Goal: Task Accomplishment & Management: Manage account settings

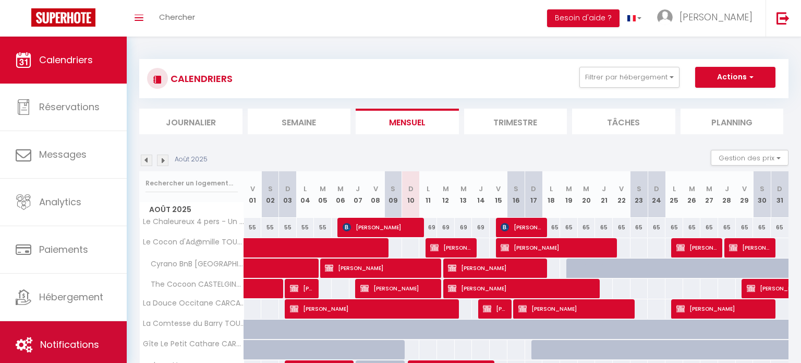
click at [57, 329] on link "Notifications" at bounding box center [63, 344] width 127 height 47
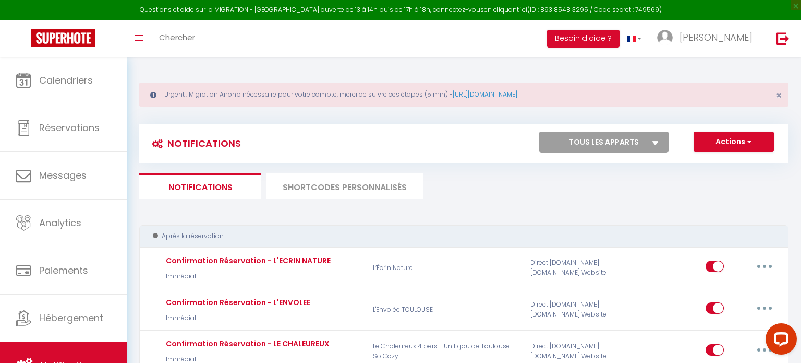
click at [649, 138] on select "Tous les apparts Le Chaleureux 4 pers - Un bijou de Toulouse - So Cozy Le Cocon…" at bounding box center [604, 141] width 130 height 21
select select "59875"
click at [539, 131] on select "Tous les apparts Le Chaleureux 4 pers - Un bijou de Toulouse - So Cozy Le Cocon…" at bounding box center [604, 141] width 130 height 21
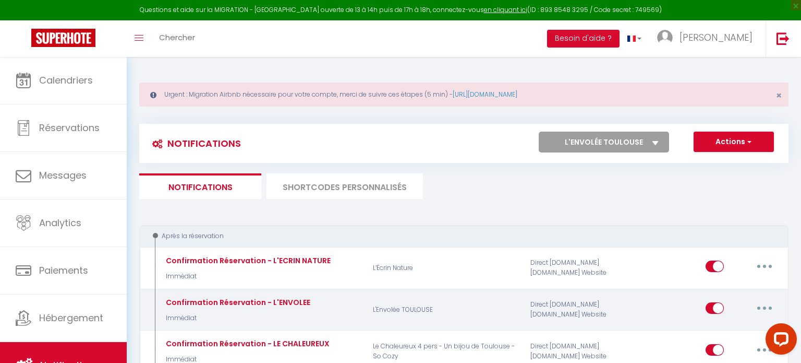
checkbox input "true"
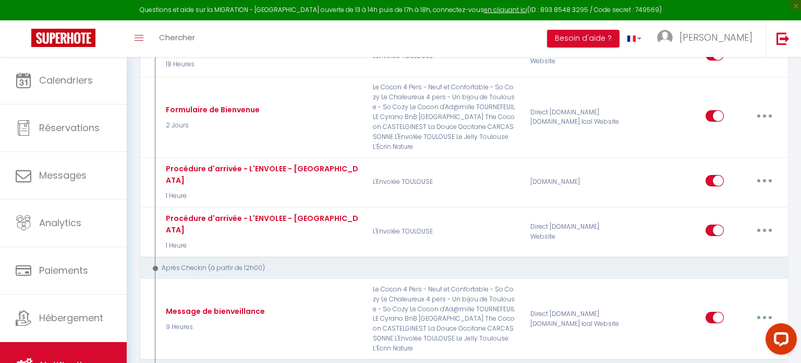
scroll to position [399, 0]
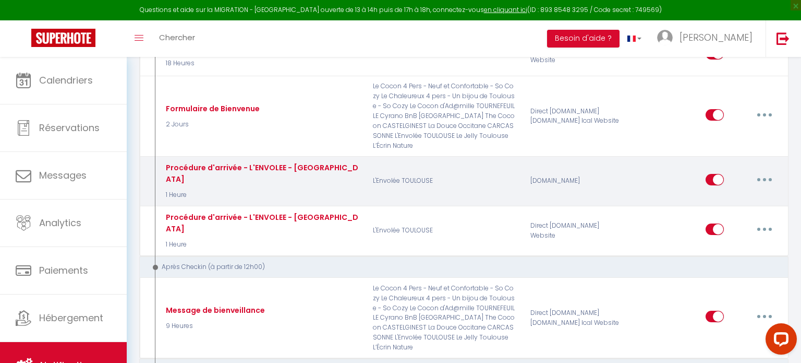
click at [761, 171] on button "button" at bounding box center [764, 179] width 29 height 17
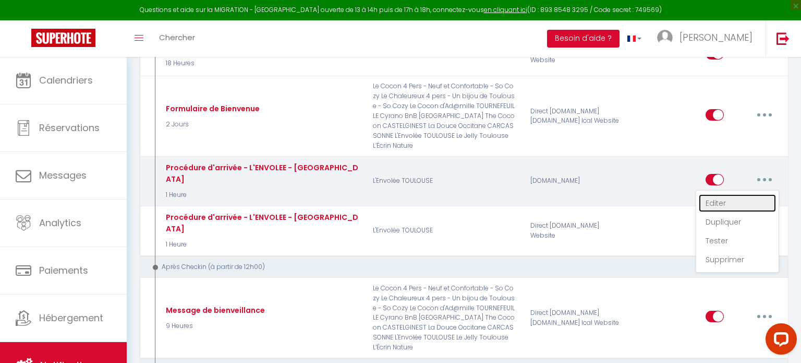
click at [731, 194] on link "Editer" at bounding box center [737, 203] width 77 height 18
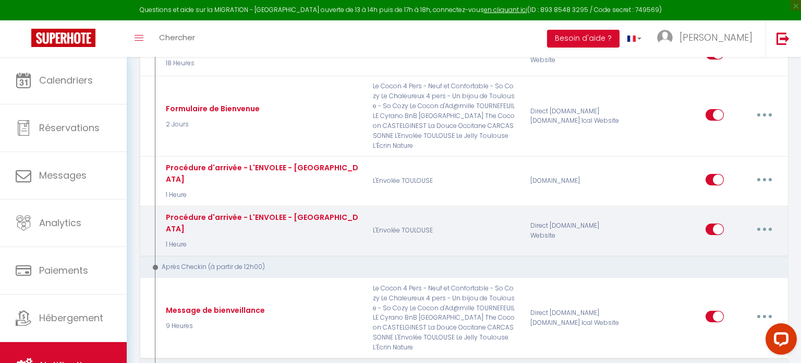
type input "Procédure d'arrivée - L'ENVOLEE - [GEOGRAPHIC_DATA]"
select select "1 Heure"
select select "if_booking_is_paid"
checkbox input "true"
checkbox input "false"
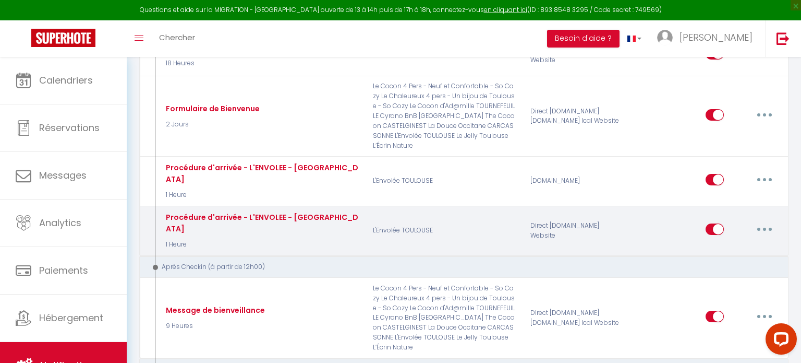
checkbox input "false"
radio input "true"
type input "Procédure pour le checkin - [RENTAL:NAME]"
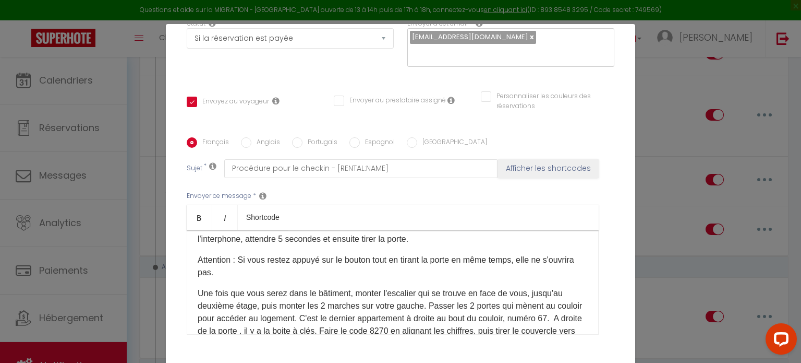
scroll to position [173, 0]
click at [420, 326] on p "Une fois que vous serez dans le bâtiment, monter l'escalier qui se trouve en fa…" at bounding box center [393, 335] width 390 height 100
click at [245, 142] on input "Anglais" at bounding box center [246, 142] width 10 height 10
radio input "true"
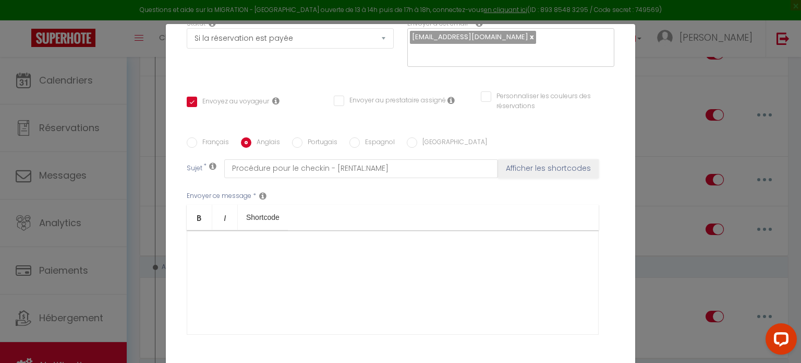
checkbox input "true"
checkbox input "false"
type input "Checkin - [RENTAL:NAME]"
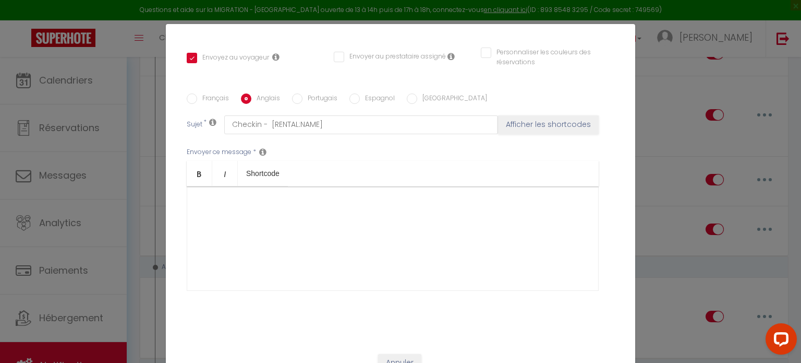
scroll to position [230, 0]
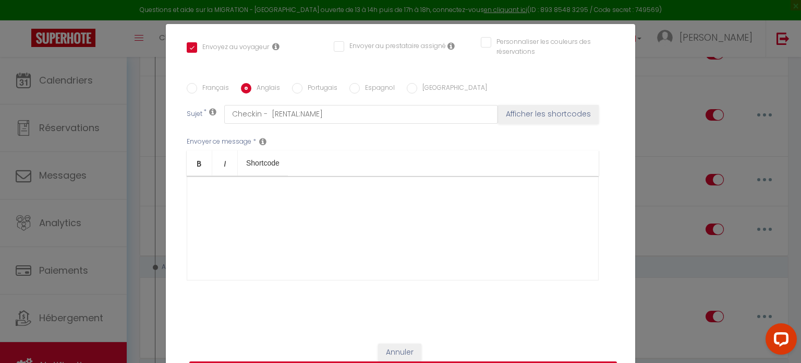
click at [296, 89] on input "Portugais" at bounding box center [297, 88] width 10 height 10
radio input "true"
checkbox input "true"
checkbox input "false"
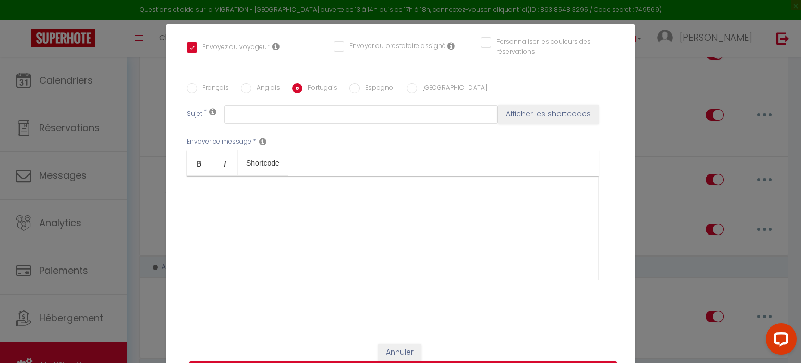
click at [355, 87] on input "Espagnol" at bounding box center [355, 88] width 10 height 10
radio input "true"
checkbox input "true"
checkbox input "false"
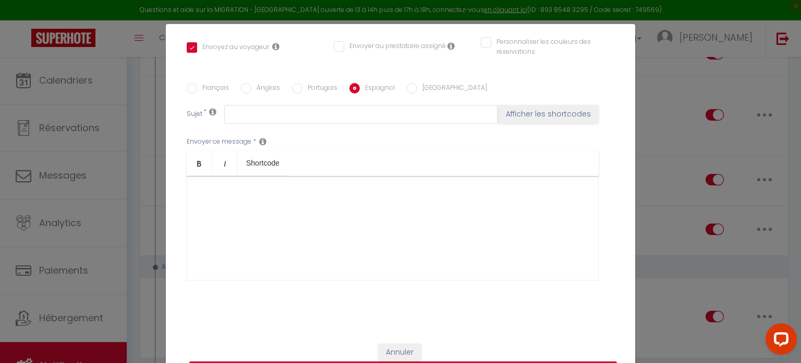
click at [194, 87] on input "Français" at bounding box center [192, 88] width 10 height 10
radio input "true"
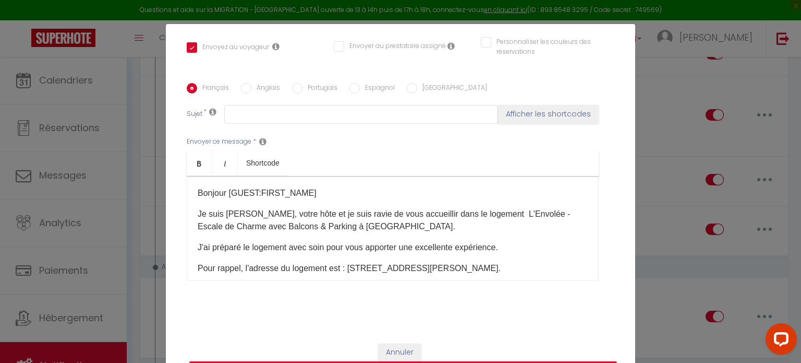
checkbox input "true"
checkbox input "false"
type input "Procédure pour le checkin - [RENTAL:NAME]"
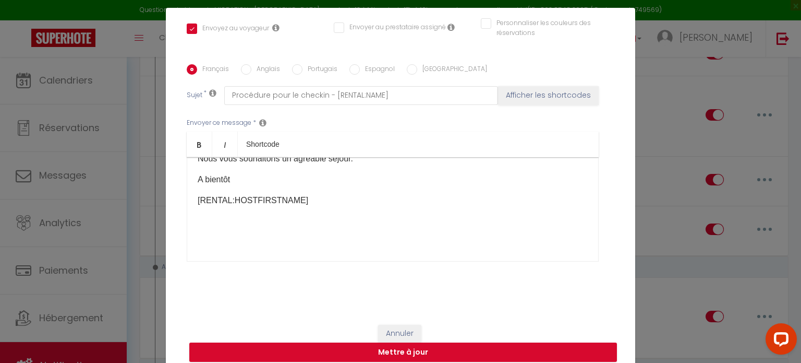
scroll to position [48, 0]
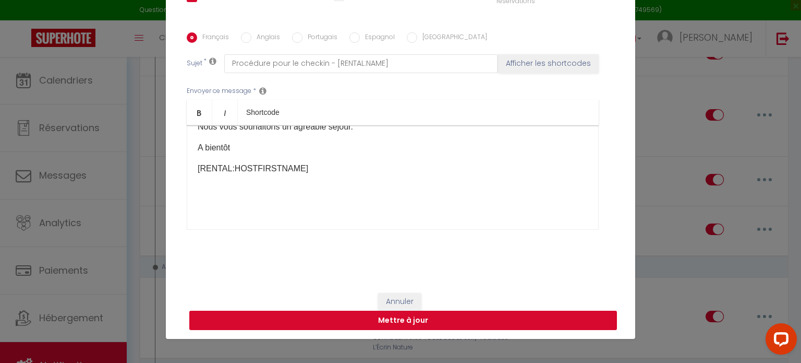
click at [460, 316] on button "Mettre à jour" at bounding box center [403, 320] width 428 height 20
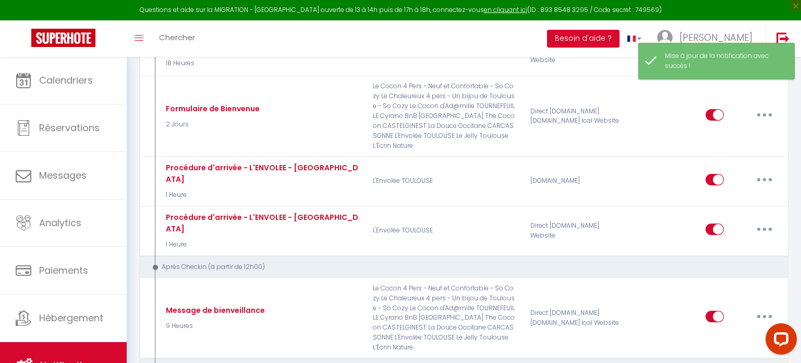
scroll to position [0, 0]
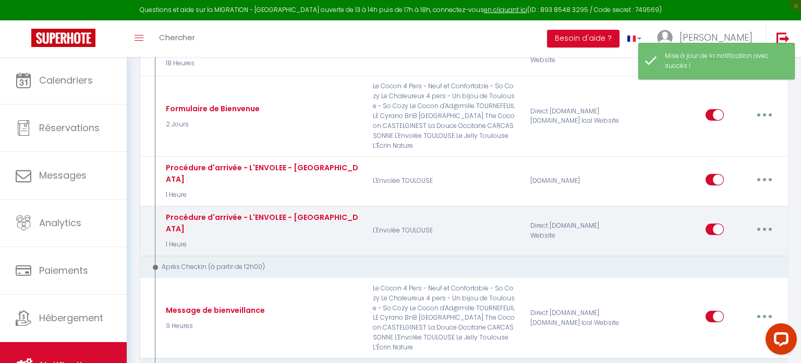
click at [764, 227] on icon "button" at bounding box center [764, 228] width 3 height 3
click at [736, 244] on link "Editer" at bounding box center [737, 253] width 77 height 18
type input "Procédure d'arrivée - L'ENVOLEE - [GEOGRAPHIC_DATA]"
select select "1 Heure"
select select "if_deposit_is_paid"
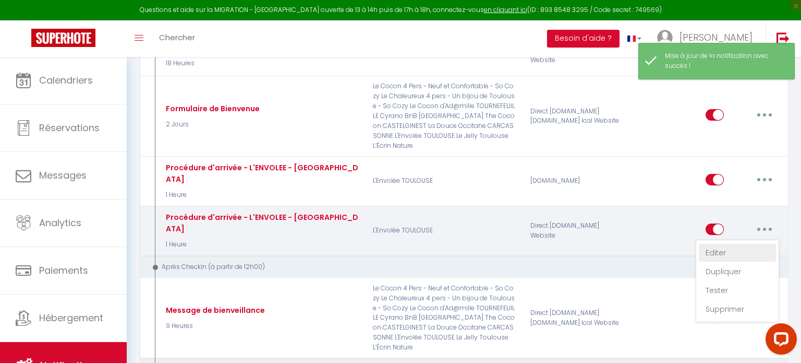
checkbox input "true"
checkbox input "false"
radio input "true"
type input "Procédure pour le checkin - [RENTAL:NAME]"
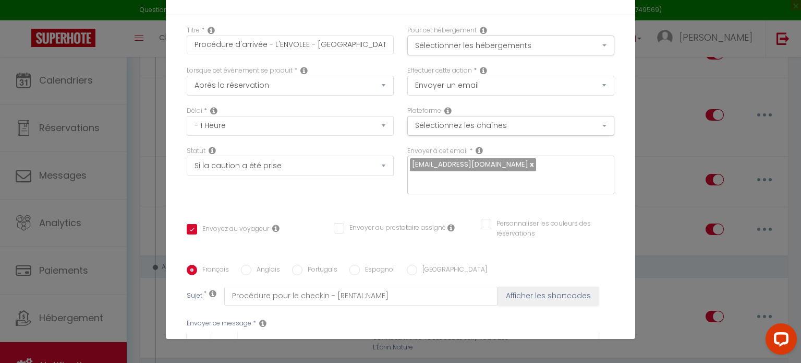
scroll to position [238, 0]
click at [246, 265] on input "Anglais" at bounding box center [246, 270] width 10 height 10
radio input "true"
checkbox input "true"
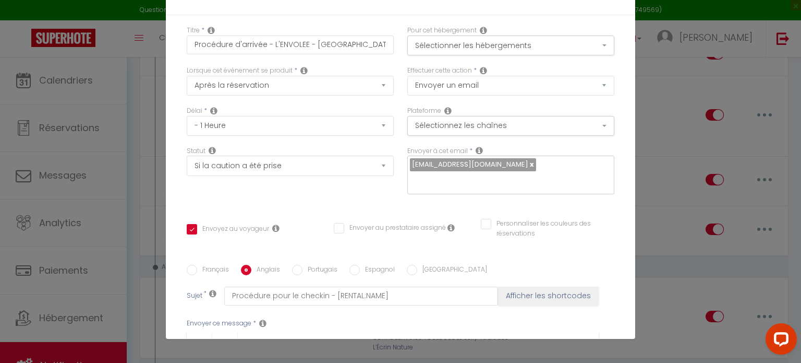
checkbox input "false"
type input "Checkin - [RENTAL:NAME]"
click at [189, 265] on input "Français" at bounding box center [192, 270] width 10 height 10
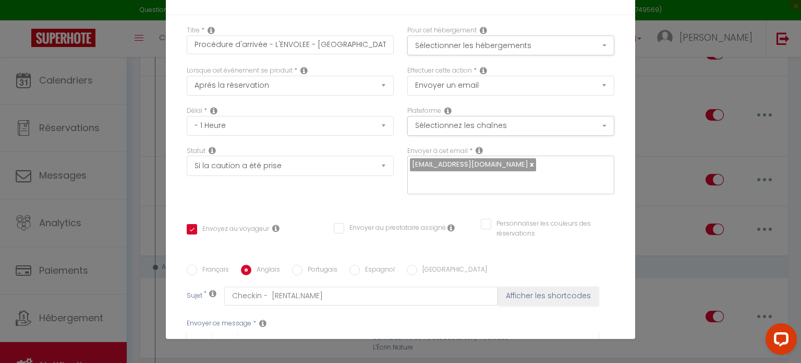
radio input "true"
checkbox input "true"
checkbox input "false"
type input "Procédure pour le checkin - [RENTAL:NAME]"
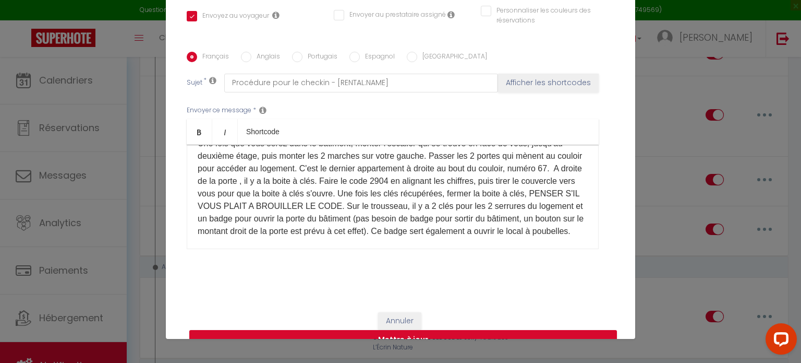
scroll to position [232, 0]
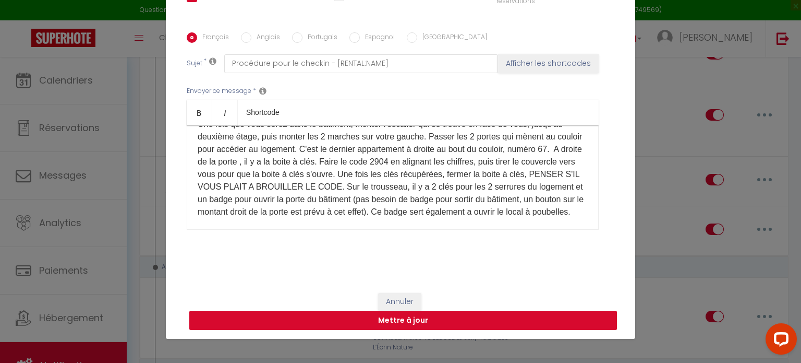
click at [461, 319] on button "Mettre à jour" at bounding box center [403, 320] width 428 height 20
checkbox input "true"
checkbox input "false"
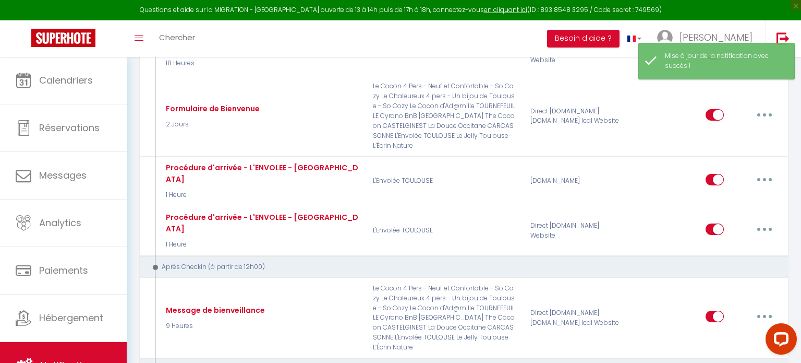
scroll to position [0, 0]
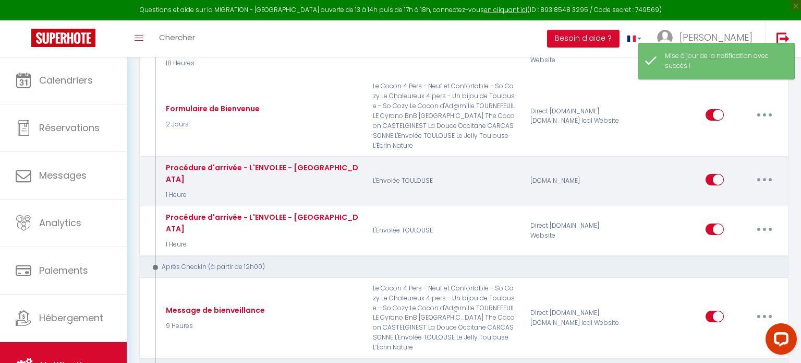
click at [768, 171] on button "button" at bounding box center [764, 179] width 29 height 17
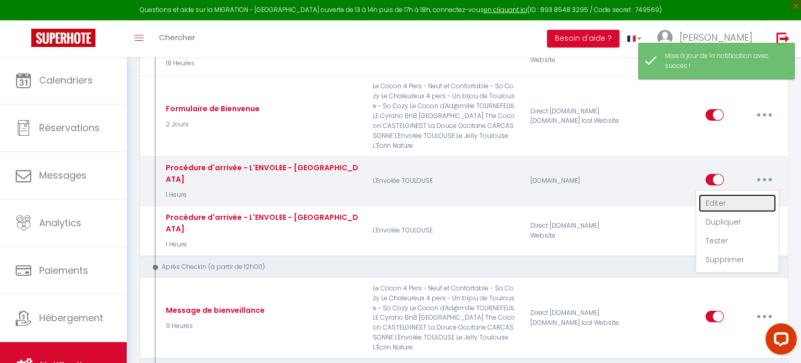
click at [739, 194] on link "Editer" at bounding box center [737, 203] width 77 height 18
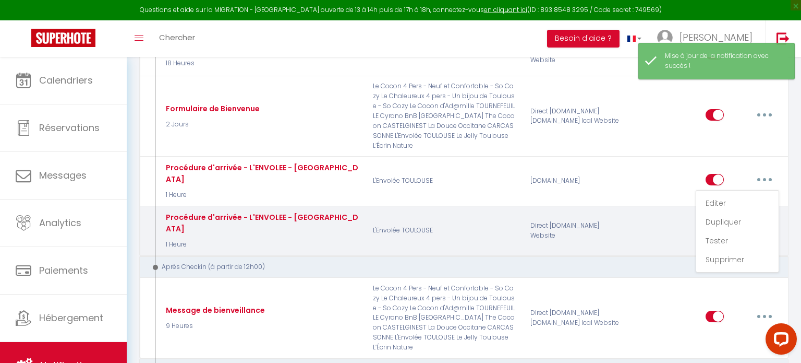
type input "Procédure d'arrivée - L'ENVOLEE - [GEOGRAPHIC_DATA]"
select select "1 Heure"
select select "if_booking_is_paid"
checkbox input "true"
checkbox input "false"
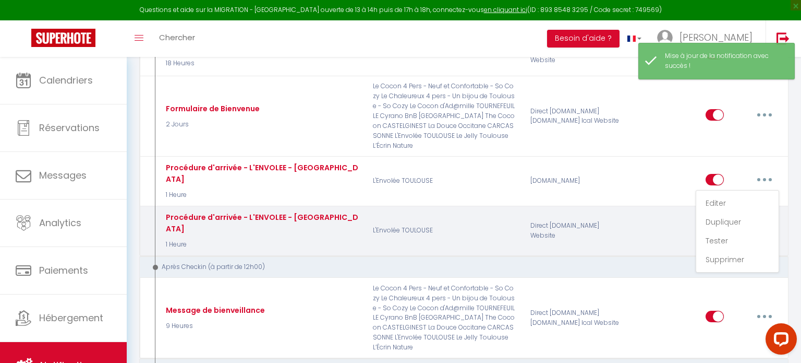
checkbox input "false"
radio input "true"
type input "Procédure pour le checkin - [RENTAL:NAME]"
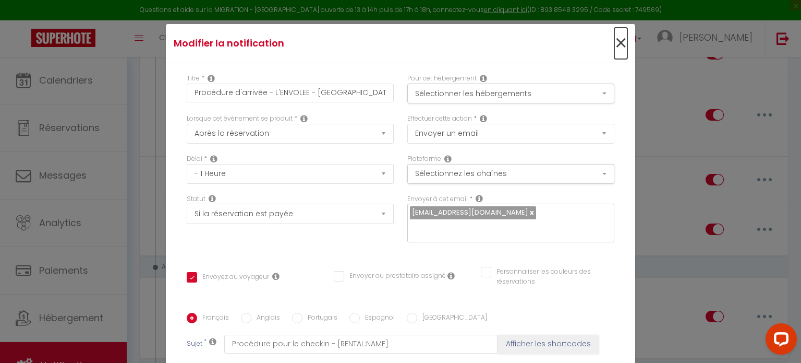
click at [620, 37] on span "×" at bounding box center [621, 43] width 13 height 31
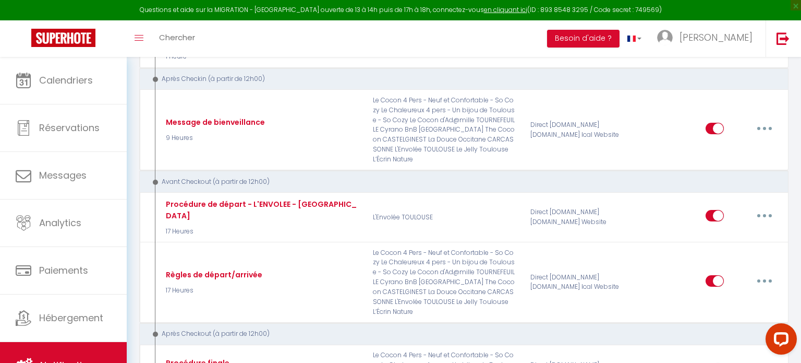
scroll to position [592, 0]
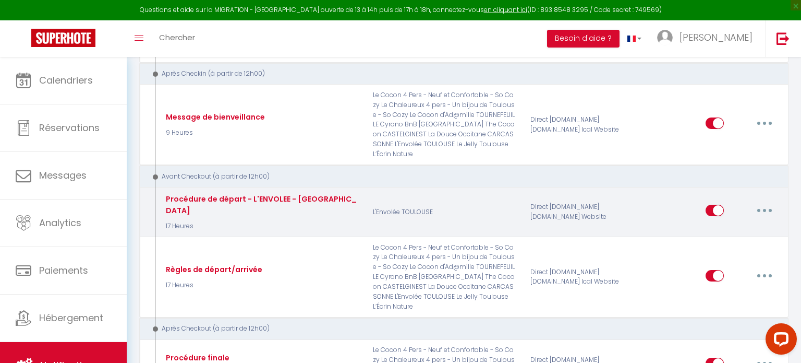
click at [762, 202] on button "button" at bounding box center [764, 210] width 29 height 17
click at [734, 225] on link "Editer" at bounding box center [737, 234] width 77 height 18
type input "Procédure de départ - L'ENVOLEE - [GEOGRAPHIC_DATA]"
select select "4"
select select "17 Heures"
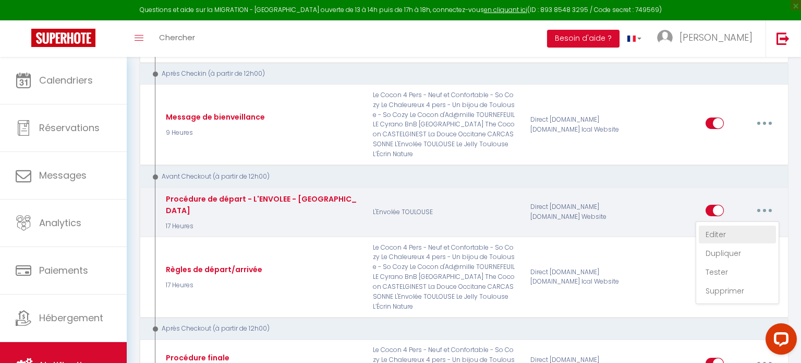
checkbox input "true"
checkbox input "false"
type input "Procédure pour le checkout - [RENTAL:NAME]"
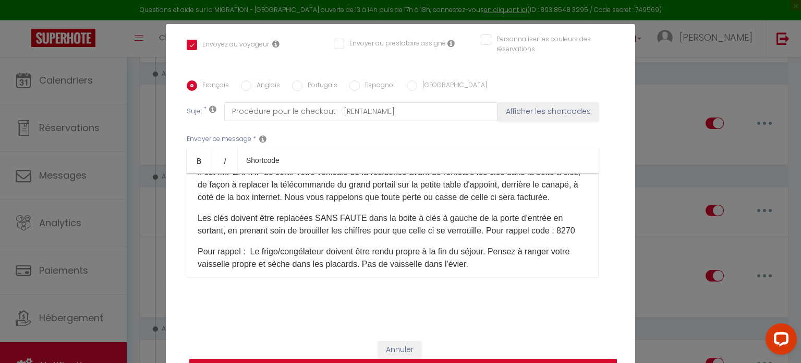
scroll to position [82, 0]
click at [587, 226] on p "Les clés doivent être replacées SANS FAUTE dans la boite à clés à gauche de la …" at bounding box center [393, 222] width 390 height 25
click at [248, 82] on input "Anglais" at bounding box center [246, 85] width 10 height 10
radio input "true"
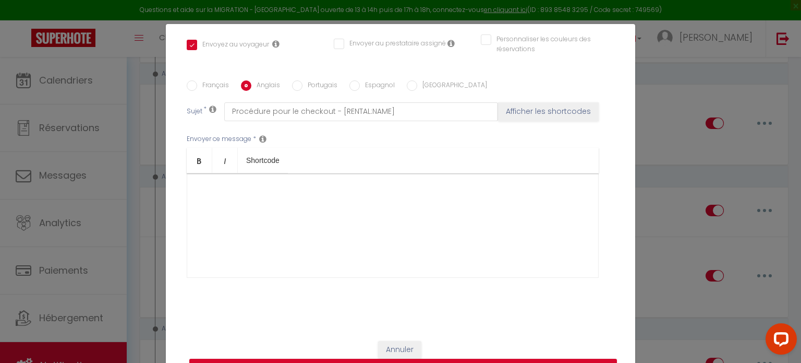
checkbox input "true"
checkbox input "false"
type input "Checkout - [RENTAL:NAME]"
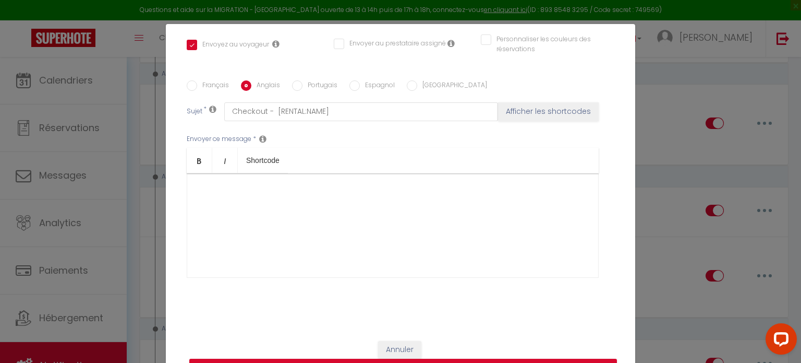
click at [191, 86] on input "Français" at bounding box center [192, 85] width 10 height 10
radio input "true"
checkbox input "true"
checkbox input "false"
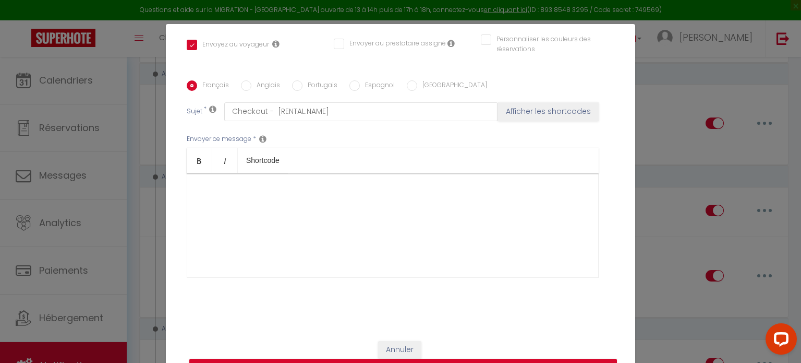
type input "Procédure pour le checkout - [RENTAL:NAME]"
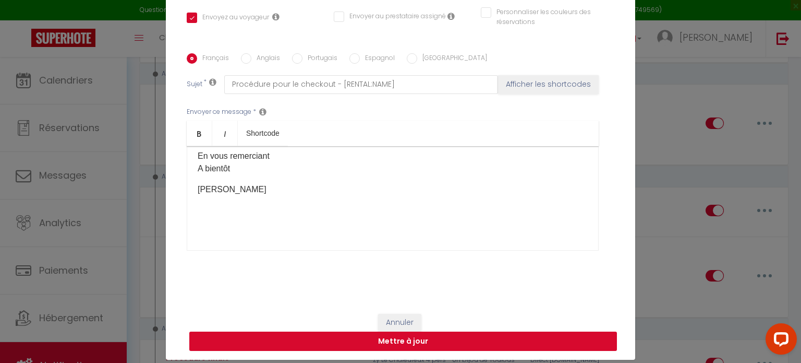
scroll to position [48, 0]
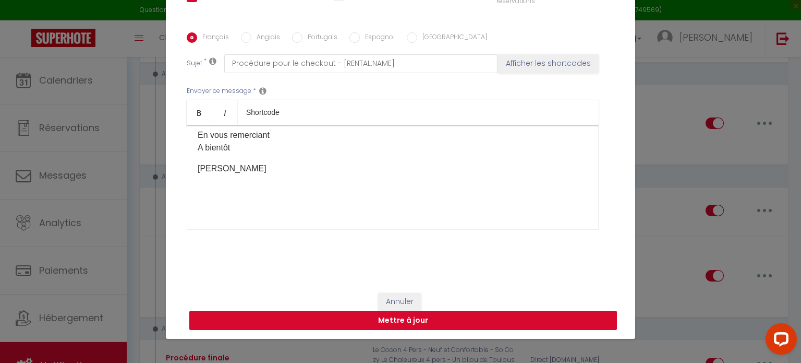
click at [488, 318] on button "Mettre à jour" at bounding box center [403, 320] width 428 height 20
checkbox input "true"
checkbox input "false"
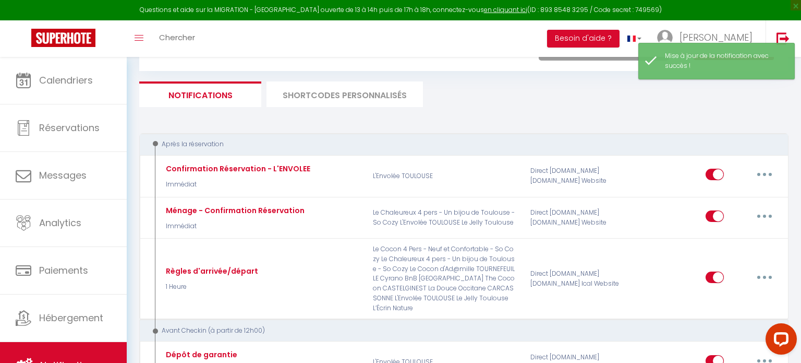
scroll to position [0, 0]
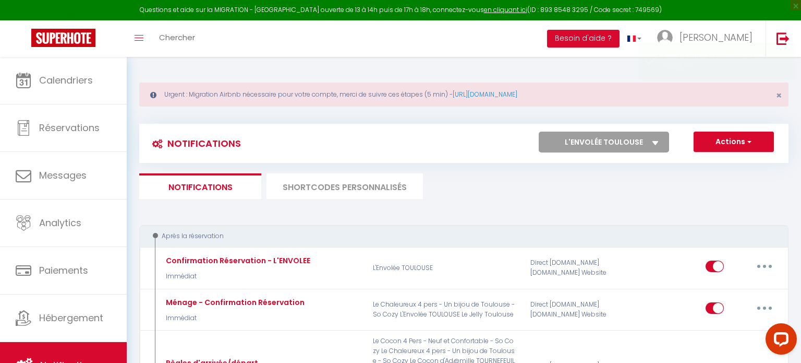
click at [617, 138] on select "Tous les apparts Le Chaleureux 4 pers - Un bijou de Toulouse - So Cozy Le Cocon…" at bounding box center [604, 141] width 130 height 21
select select "46655"
click at [539, 131] on select "Tous les apparts Le Chaleureux 4 pers - Un bijou de Toulouse - So Cozy Le Cocon…" at bounding box center [604, 141] width 130 height 21
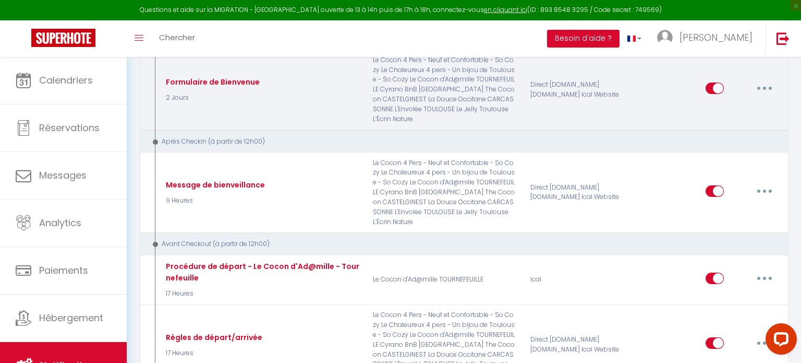
scroll to position [343, 0]
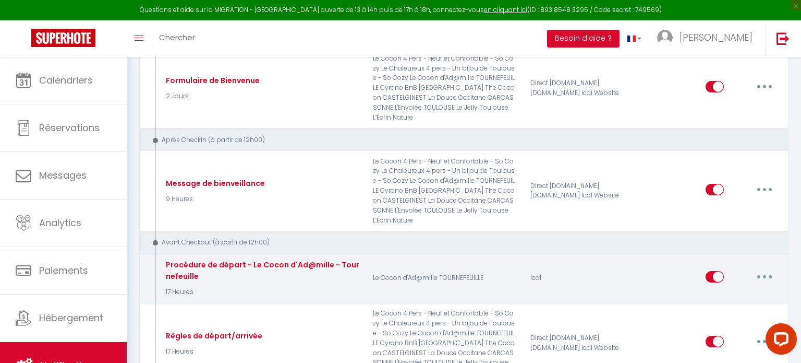
click at [756, 268] on button "button" at bounding box center [764, 276] width 29 height 17
click at [733, 291] on link "Editer" at bounding box center [737, 300] width 77 height 18
type input "Procédure de départ - Le Cocon d'Ad@mille - Tournefeuille"
select select "4"
select select "17 Heures"
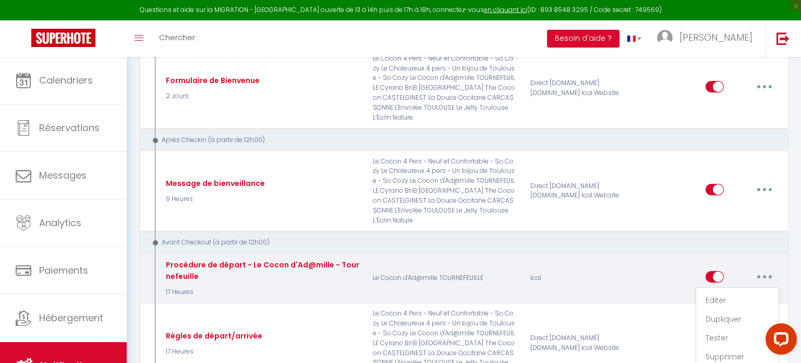
select select "if_booking_is_paid"
checkbox input "true"
checkbox input "false"
radio input "true"
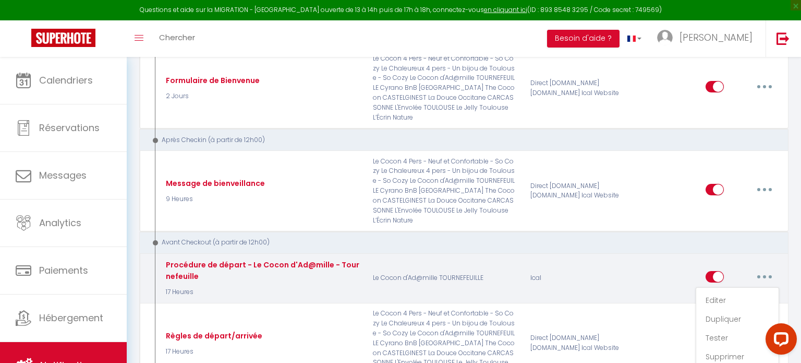
type input "Procédure pour le checkout - [RENTAL:NAME]"
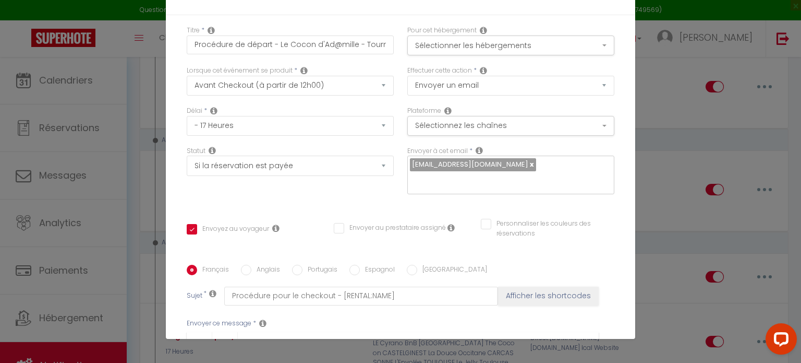
scroll to position [43, 0]
click at [248, 265] on input "Anglais" at bounding box center [246, 270] width 10 height 10
radio input "true"
checkbox input "true"
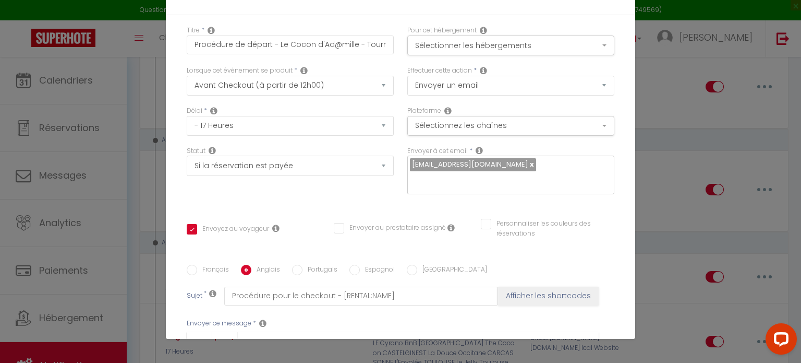
checkbox input "false"
type input "Checkout procedure - [RENTAL:NAME]"
click at [295, 265] on input "Portugais" at bounding box center [297, 270] width 10 height 10
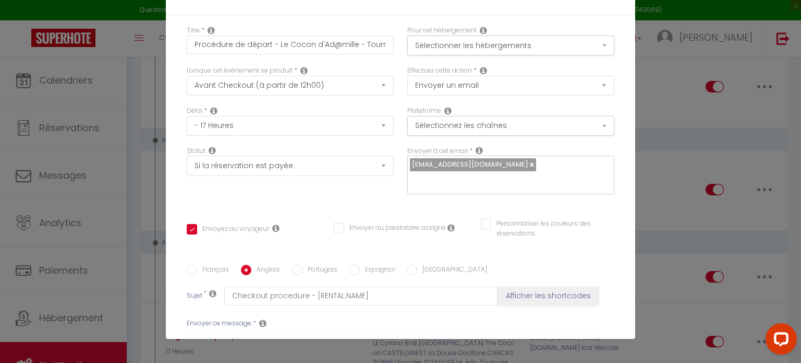
radio input "true"
checkbox input "true"
checkbox input "false"
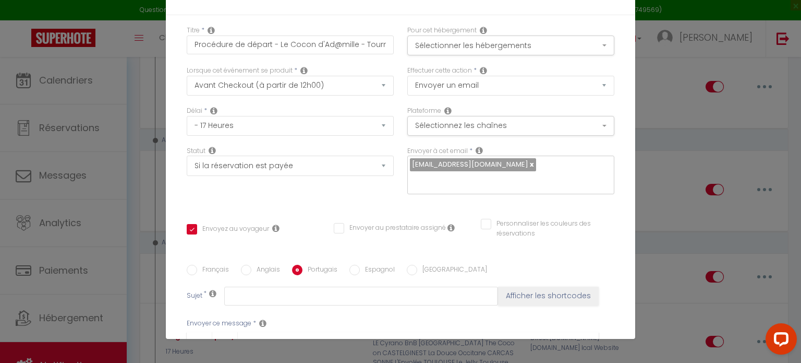
click at [354, 265] on input "Espagnol" at bounding box center [355, 270] width 10 height 10
radio input "true"
checkbox input "true"
checkbox input "false"
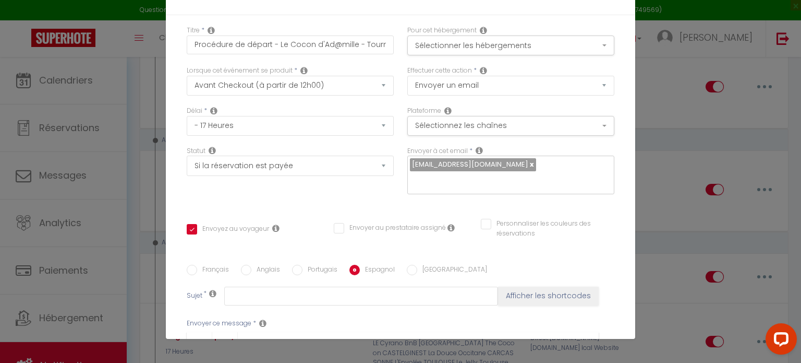
click at [410, 265] on input "[GEOGRAPHIC_DATA]" at bounding box center [412, 270] width 10 height 10
radio input "true"
checkbox input "true"
checkbox input "false"
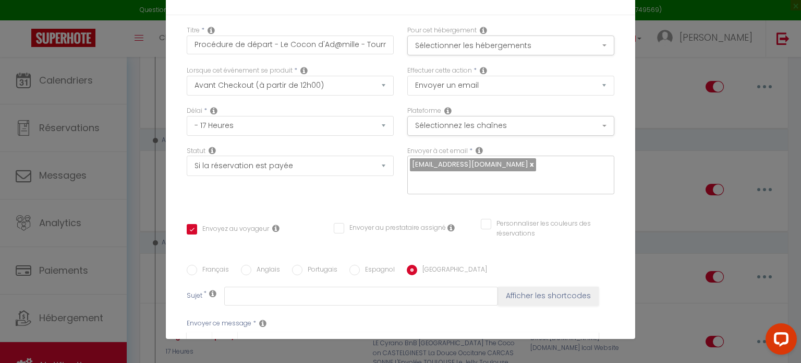
click at [248, 265] on input "Anglais" at bounding box center [246, 270] width 10 height 10
radio input "true"
checkbox input "true"
checkbox input "false"
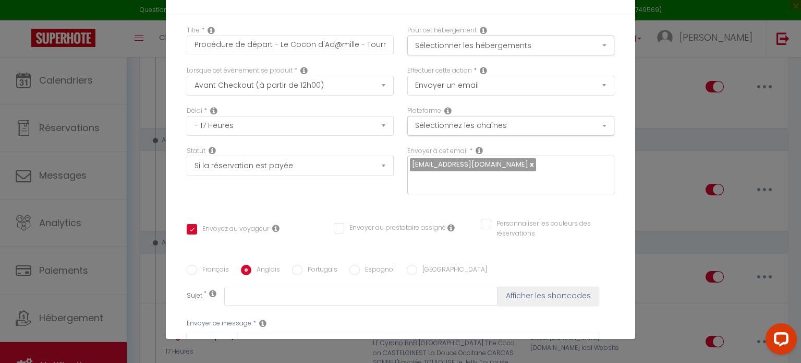
type input "Checkout procedure - [RENTAL:NAME]"
click at [188, 265] on input "Français" at bounding box center [192, 270] width 10 height 10
radio input "true"
checkbox input "true"
checkbox input "false"
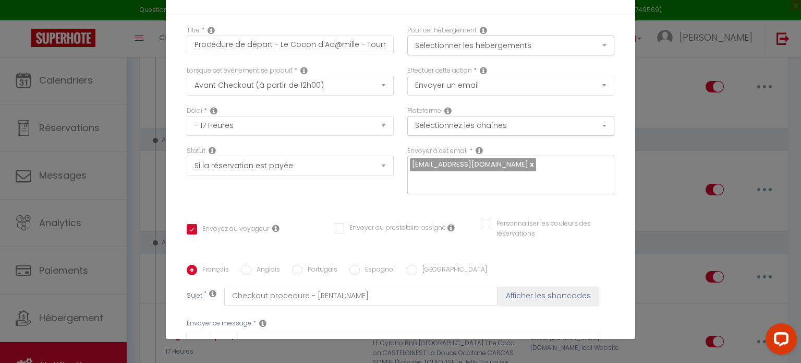
checkbox input "false"
type input "Procédure pour le checkout - [RENTAL:NAME]"
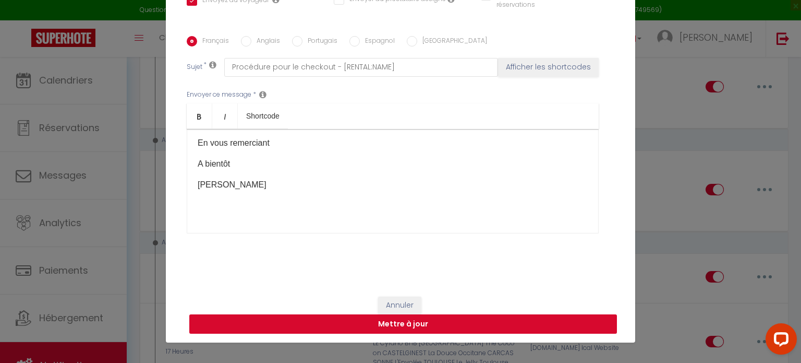
scroll to position [48, 0]
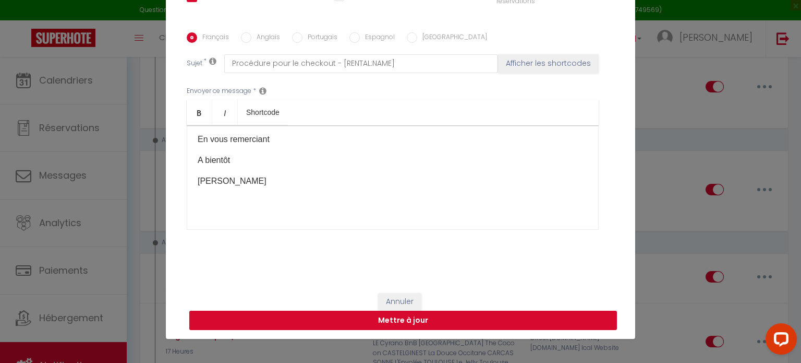
click at [488, 318] on button "Mettre à jour" at bounding box center [403, 320] width 428 height 20
checkbox input "true"
checkbox input "false"
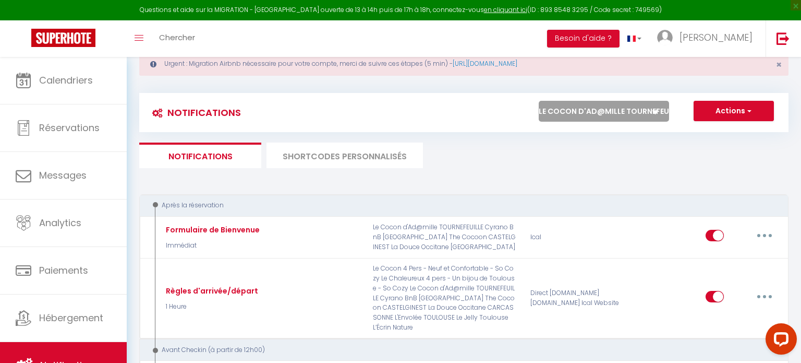
scroll to position [0, 0]
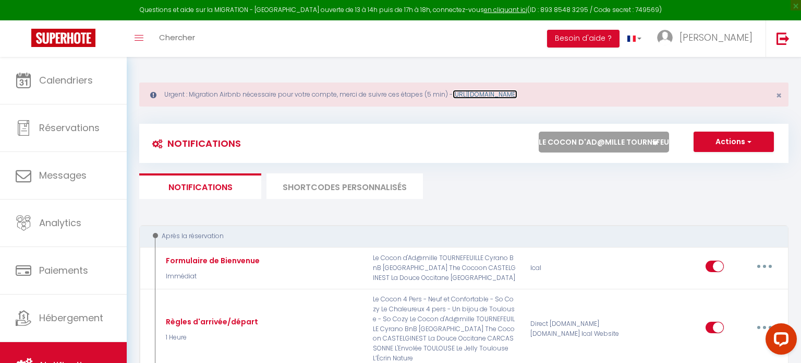
click at [490, 93] on link "[URL][DOMAIN_NAME]" at bounding box center [485, 94] width 65 height 9
